Goal: Entertainment & Leisure: Browse casually

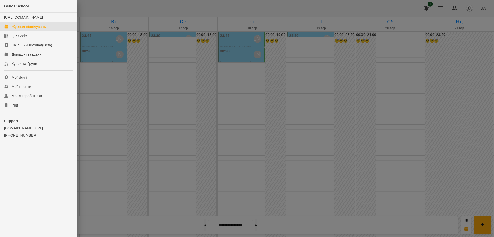
scroll to position [457, 0]
click at [15, 108] on div "Ігри" at bounding box center [15, 105] width 6 height 5
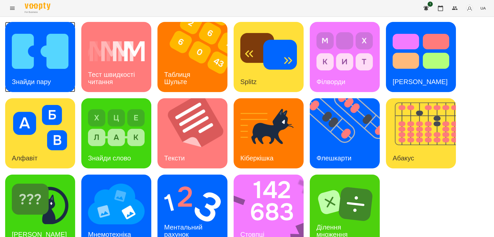
click at [44, 58] on img at bounding box center [40, 51] width 57 height 45
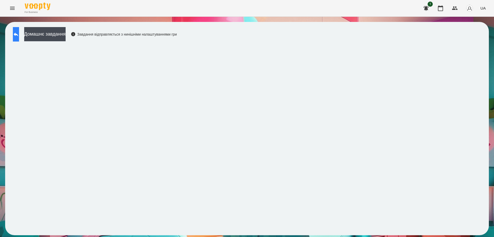
click at [18, 35] on icon at bounding box center [16, 34] width 5 height 4
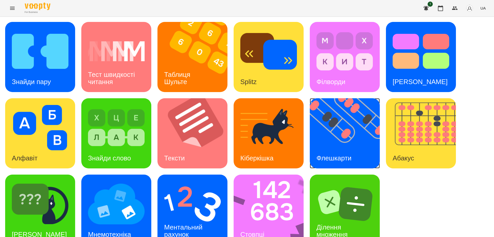
click at [348, 141] on img at bounding box center [348, 133] width 76 height 70
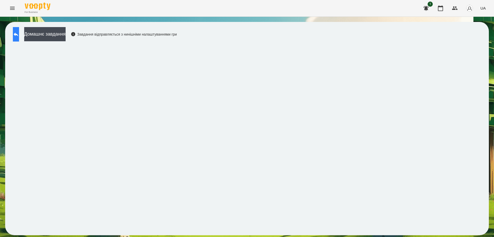
click at [17, 33] on button at bounding box center [16, 34] width 6 height 14
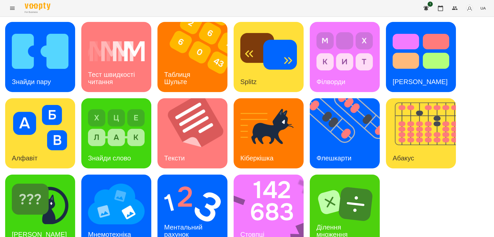
scroll to position [13, 0]
click at [272, 208] on img at bounding box center [272, 209] width 77 height 70
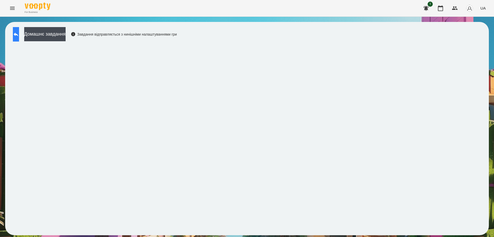
click at [18, 34] on icon at bounding box center [16, 34] width 5 height 4
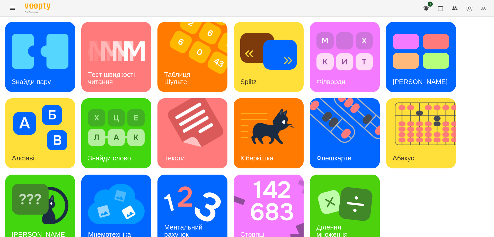
scroll to position [13, 0]
click at [204, 223] on h3 "Ментальний рахунок" at bounding box center [184, 230] width 40 height 15
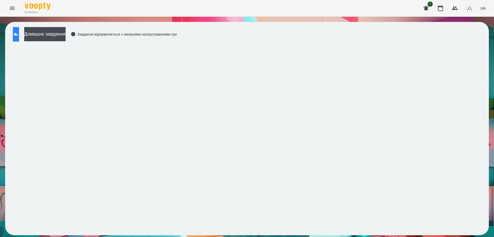
click at [19, 31] on icon at bounding box center [16, 34] width 6 height 6
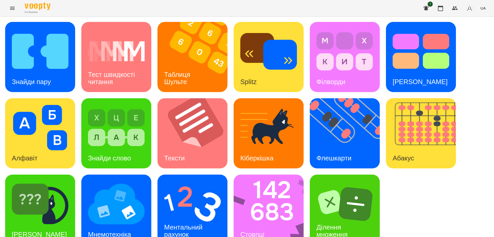
scroll to position [13, 0]
click at [48, 224] on div "[PERSON_NAME]" at bounding box center [39, 234] width 69 height 20
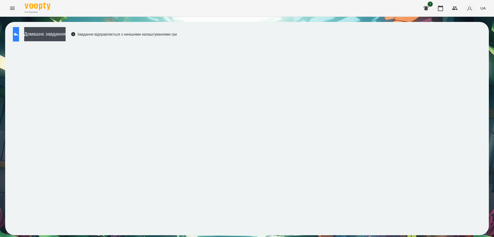
click at [18, 34] on icon at bounding box center [16, 34] width 5 height 4
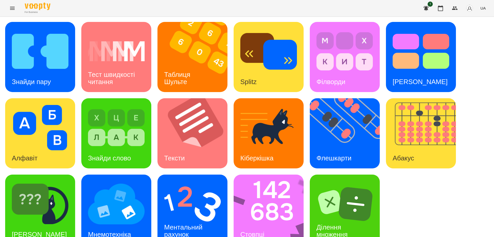
scroll to position [13, 0]
click at [277, 195] on img at bounding box center [272, 209] width 77 height 70
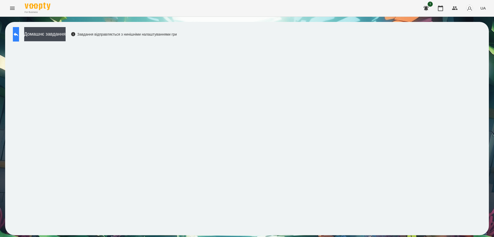
click at [18, 34] on icon at bounding box center [16, 34] width 6 height 6
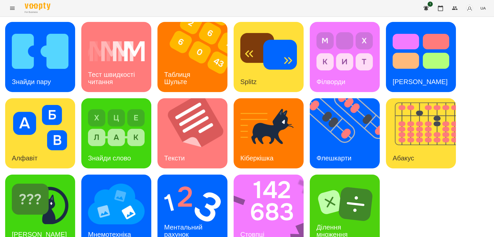
scroll to position [13, 0]
click at [186, 217] on div "Ментальний рахунок" at bounding box center [185, 231] width 54 height 28
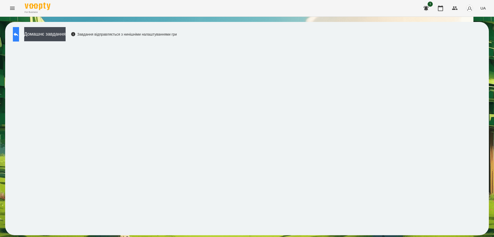
click at [18, 35] on icon at bounding box center [16, 34] width 5 height 4
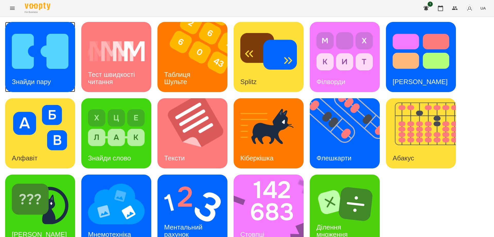
click at [46, 58] on img at bounding box center [40, 51] width 57 height 45
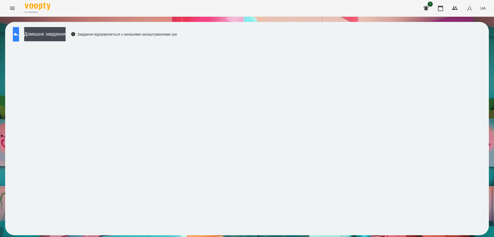
click at [13, 31] on button at bounding box center [16, 34] width 6 height 14
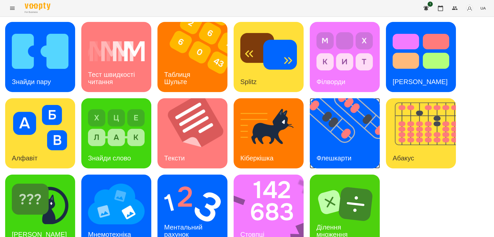
click at [359, 135] on img at bounding box center [348, 133] width 76 height 70
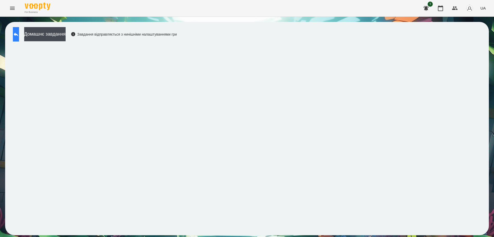
click at [18, 34] on icon at bounding box center [16, 34] width 6 height 6
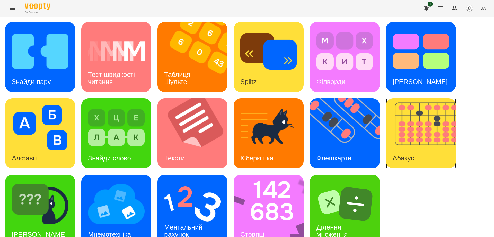
click at [405, 142] on img at bounding box center [424, 133] width 76 height 70
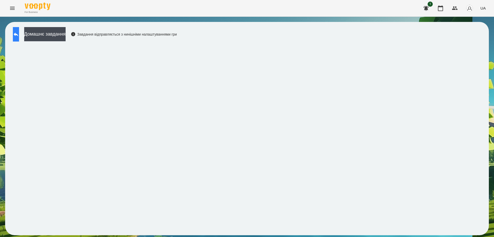
click at [19, 31] on button at bounding box center [16, 34] width 6 height 14
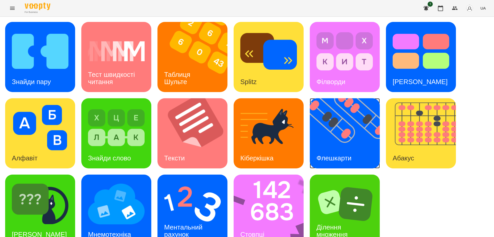
click at [349, 144] on img at bounding box center [348, 133] width 76 height 70
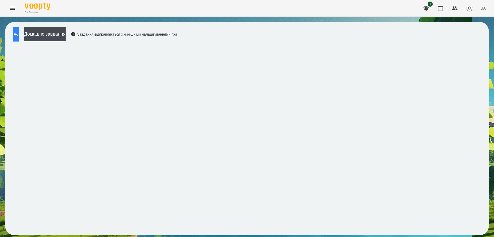
click at [19, 38] on button at bounding box center [16, 34] width 6 height 14
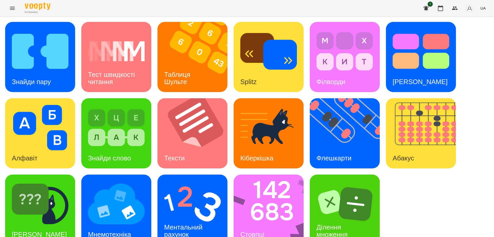
scroll to position [13, 0]
click at [36, 230] on h3 "[PERSON_NAME]" at bounding box center [39, 234] width 55 height 8
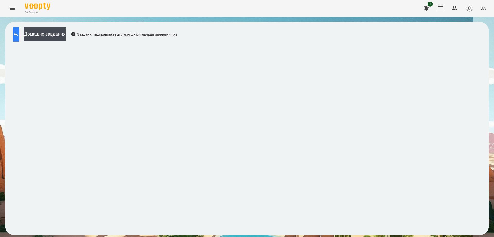
click at [18, 34] on icon at bounding box center [16, 34] width 6 height 6
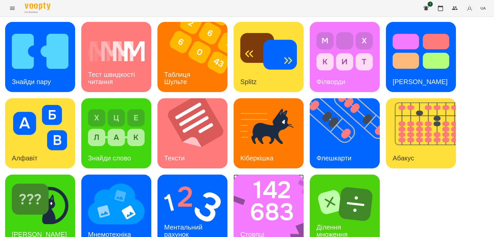
click at [264, 209] on img at bounding box center [272, 209] width 77 height 70
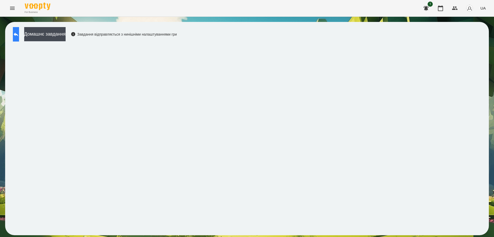
click at [19, 35] on icon at bounding box center [16, 34] width 6 height 6
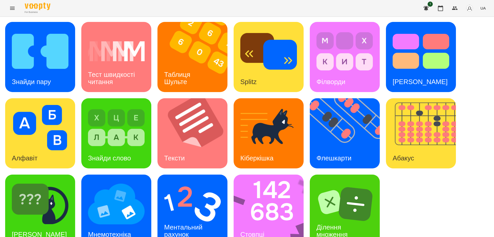
scroll to position [13, 0]
click at [129, 207] on img at bounding box center [116, 203] width 57 height 45
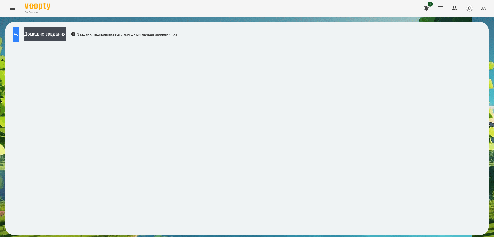
click at [19, 31] on icon at bounding box center [16, 34] width 6 height 6
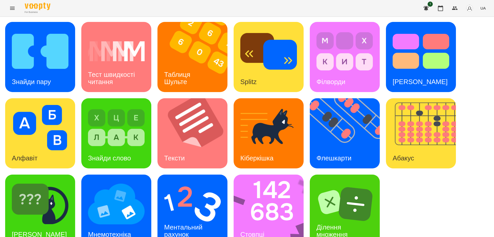
scroll to position [13, 0]
click at [173, 223] on h3 "Ментальний рахунок" at bounding box center [184, 230] width 40 height 15
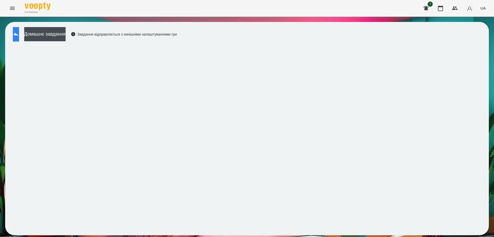
click at [18, 33] on button at bounding box center [16, 34] width 6 height 14
